Goal: Information Seeking & Learning: Learn about a topic

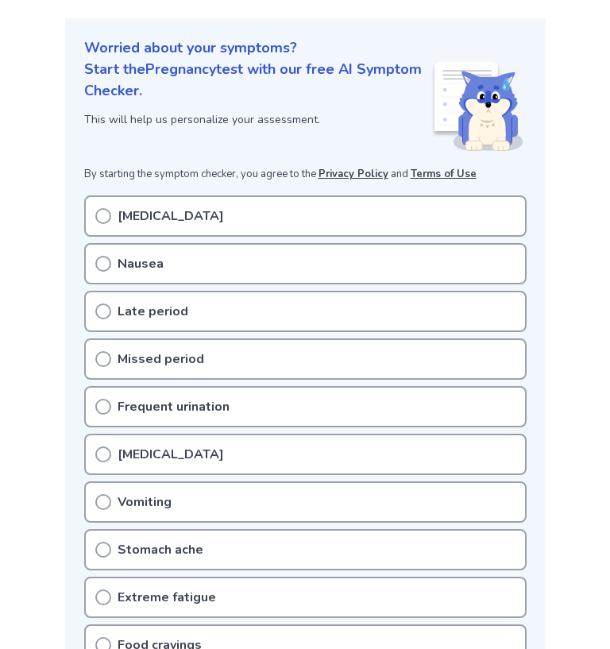
scroll to position [182, 0]
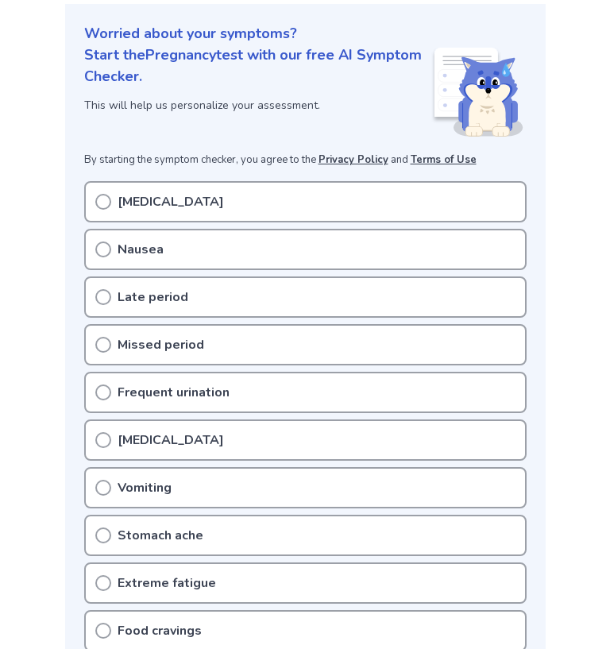
click at [179, 200] on div "[MEDICAL_DATA]" at bounding box center [305, 201] width 442 height 41
click at [101, 202] on icon at bounding box center [103, 202] width 16 height 16
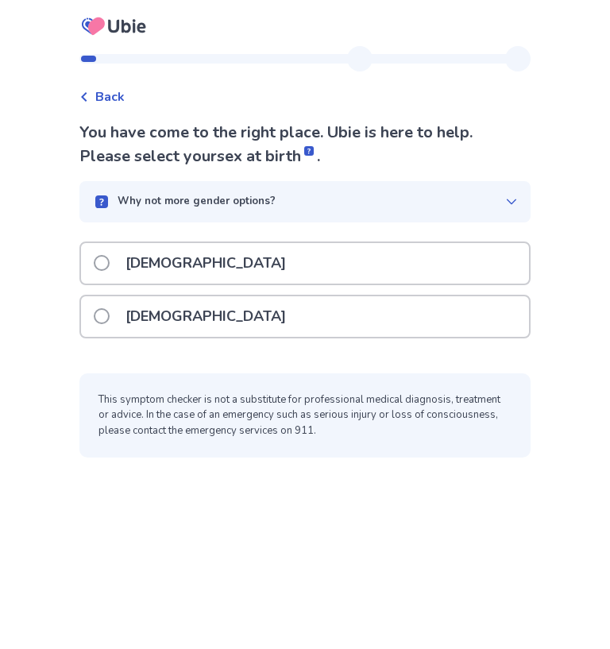
click at [178, 324] on p "Female" at bounding box center [205, 316] width 179 height 40
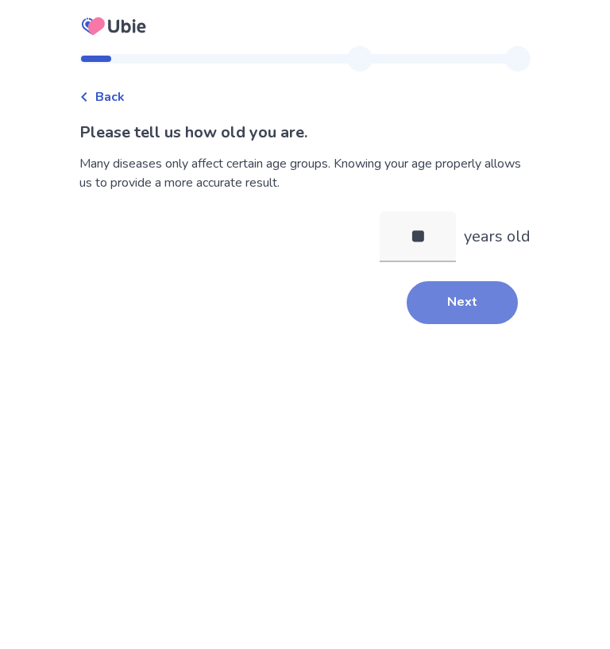
type input "**"
click at [475, 299] on button "Next" at bounding box center [461, 302] width 111 height 43
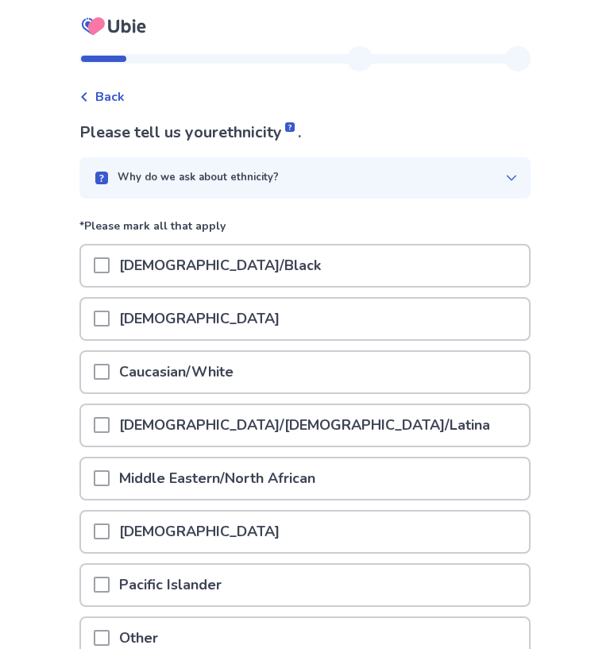
click at [110, 364] on span at bounding box center [102, 372] width 16 height 16
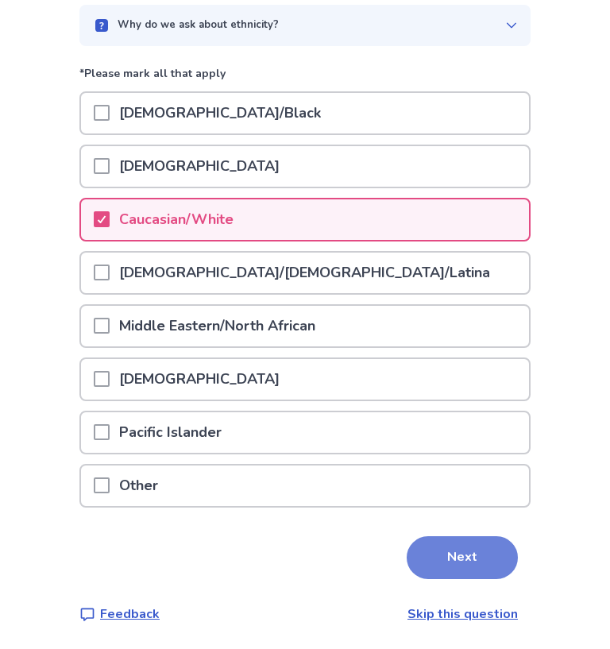
scroll to position [152, 0]
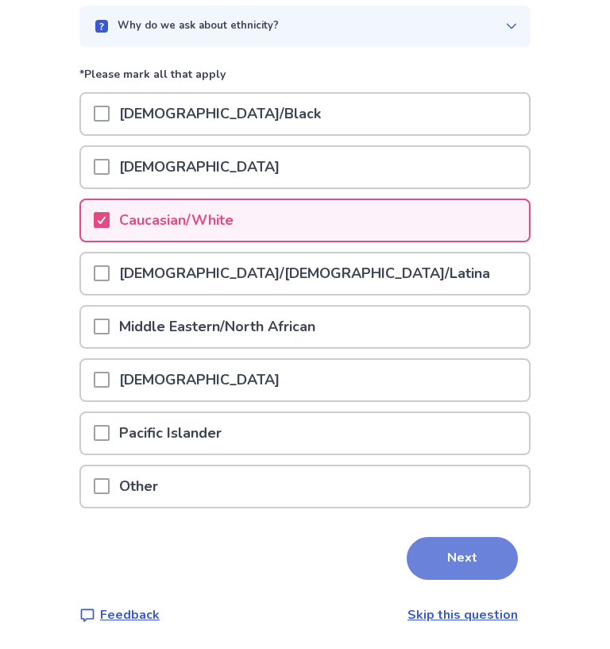
click at [433, 561] on button "Next" at bounding box center [461, 558] width 111 height 43
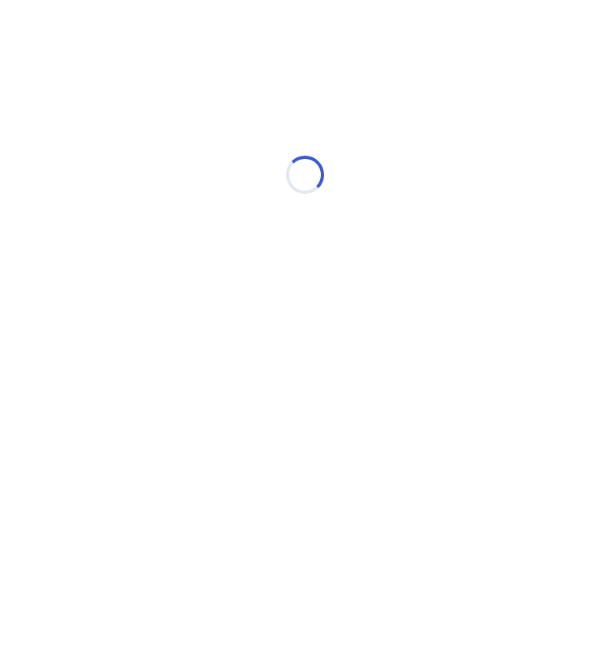
scroll to position [0, 0]
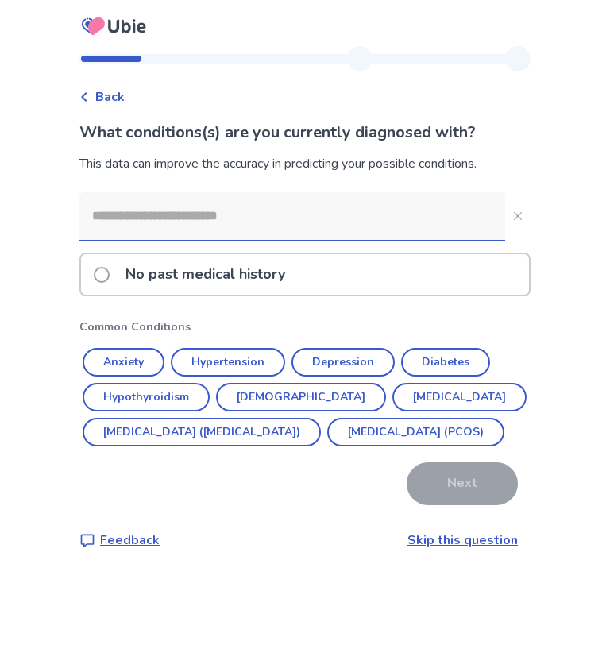
click at [279, 283] on p "No past medical history" at bounding box center [205, 274] width 179 height 40
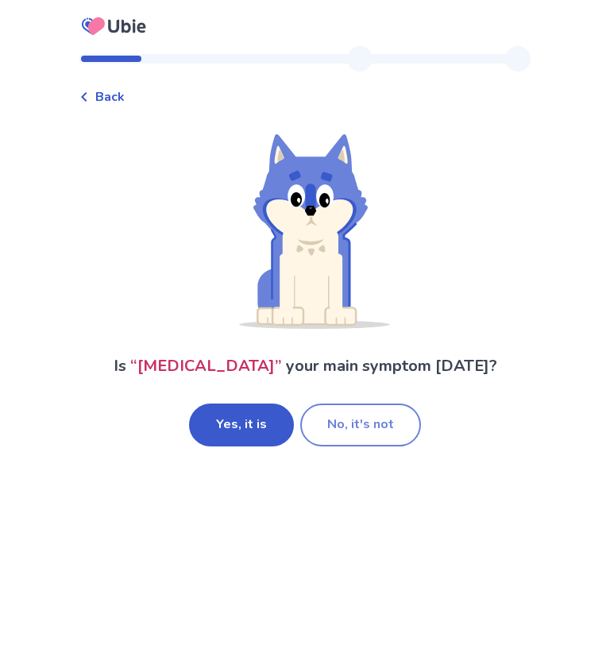
click at [341, 438] on button "No, it's not" at bounding box center [360, 424] width 121 height 43
